Goal: Transaction & Acquisition: Purchase product/service

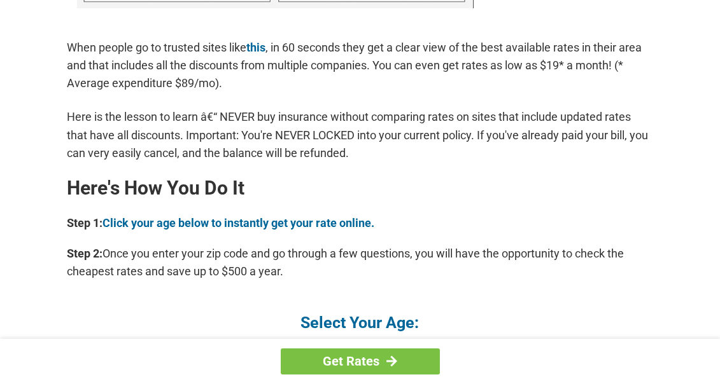
scroll to position [1026, 0]
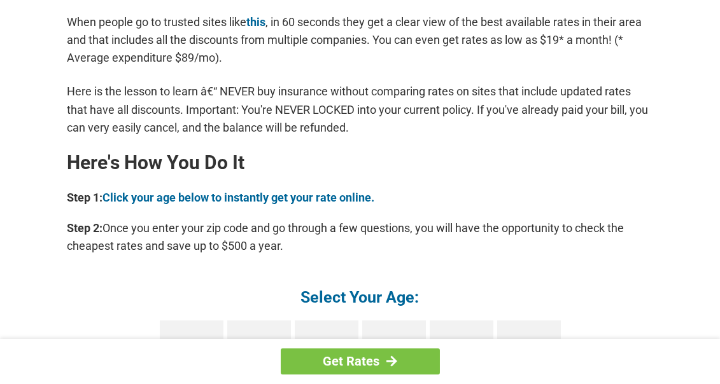
click at [375, 301] on h4 "Select Your Age:" at bounding box center [359, 297] width 585 height 21
click at [288, 193] on link "Click your age below to instantly get your rate online." at bounding box center [239, 197] width 272 height 13
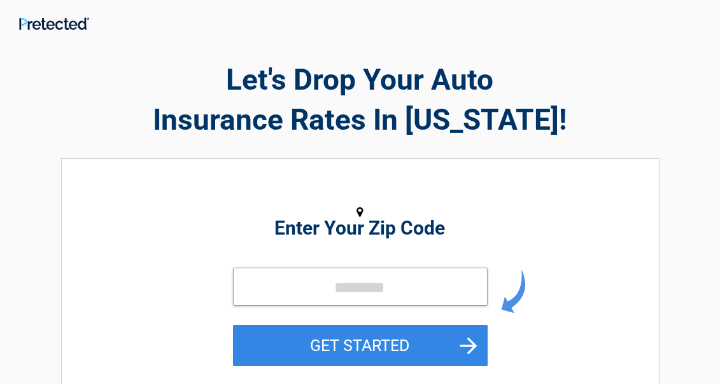
click at [447, 283] on input "tel" at bounding box center [360, 287] width 255 height 38
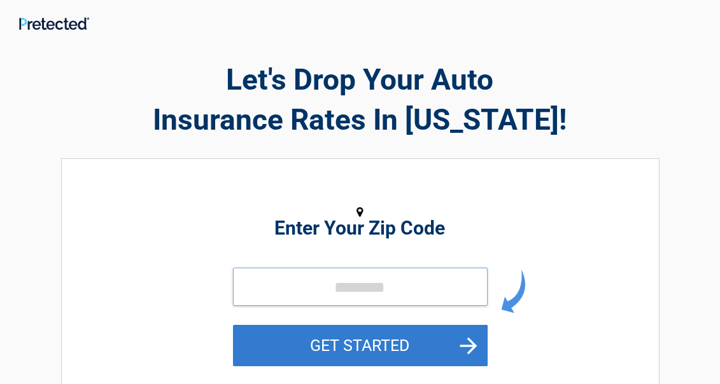
type input "*****"
click at [388, 347] on button "GET STARTED" at bounding box center [360, 345] width 255 height 41
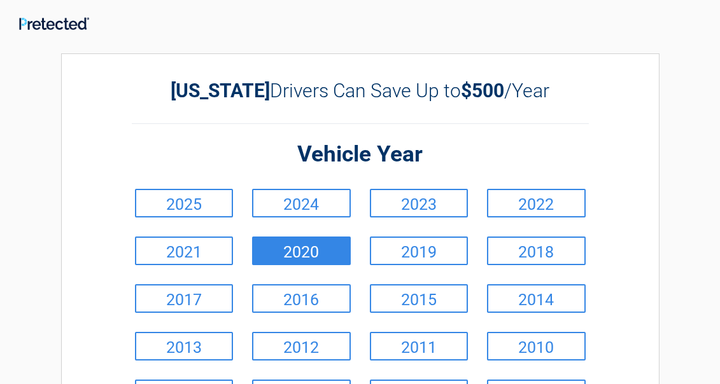
click at [309, 248] on link "2020" at bounding box center [301, 251] width 99 height 29
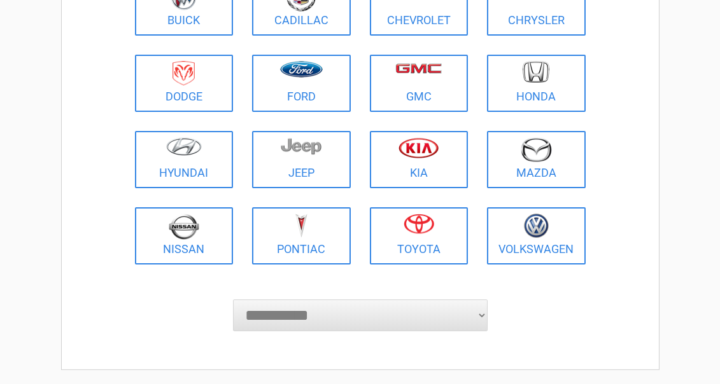
scroll to position [254, 0]
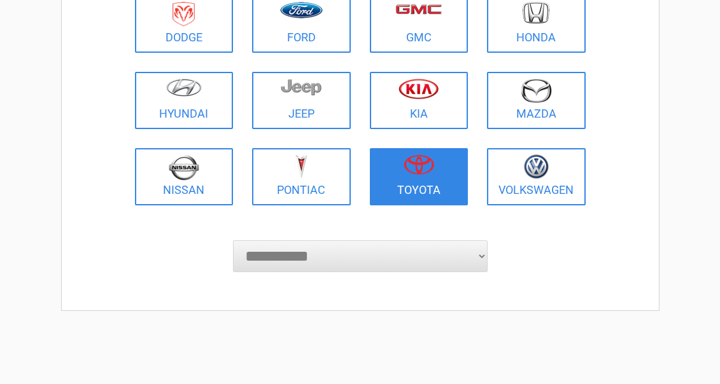
click at [418, 160] on img at bounding box center [418, 165] width 31 height 20
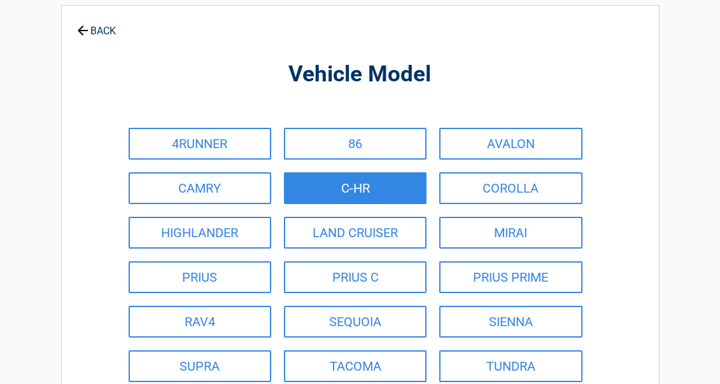
scroll to position [0, 0]
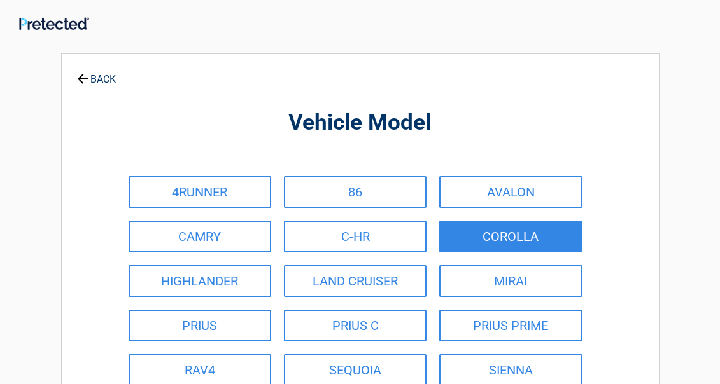
click at [520, 234] on link "COROLLA" at bounding box center [510, 237] width 143 height 32
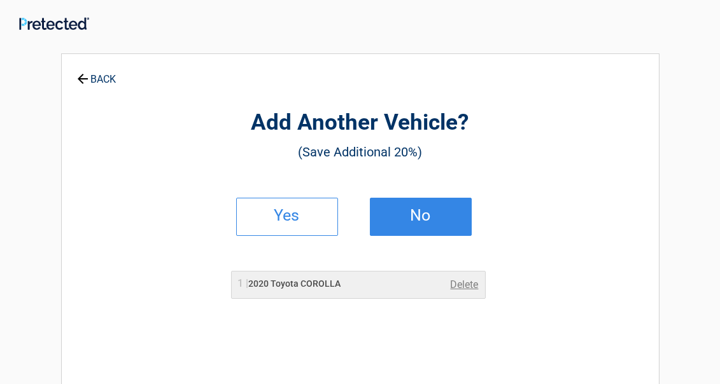
click at [418, 216] on h2 "No" at bounding box center [420, 215] width 75 height 9
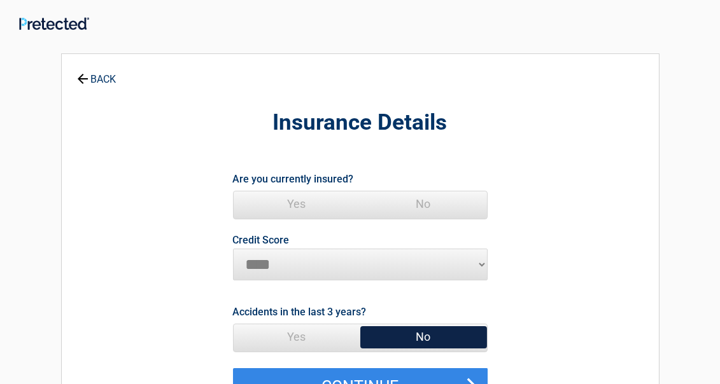
click at [297, 205] on span "Yes" at bounding box center [297, 204] width 127 height 25
